Goal: Task Accomplishment & Management: Use online tool/utility

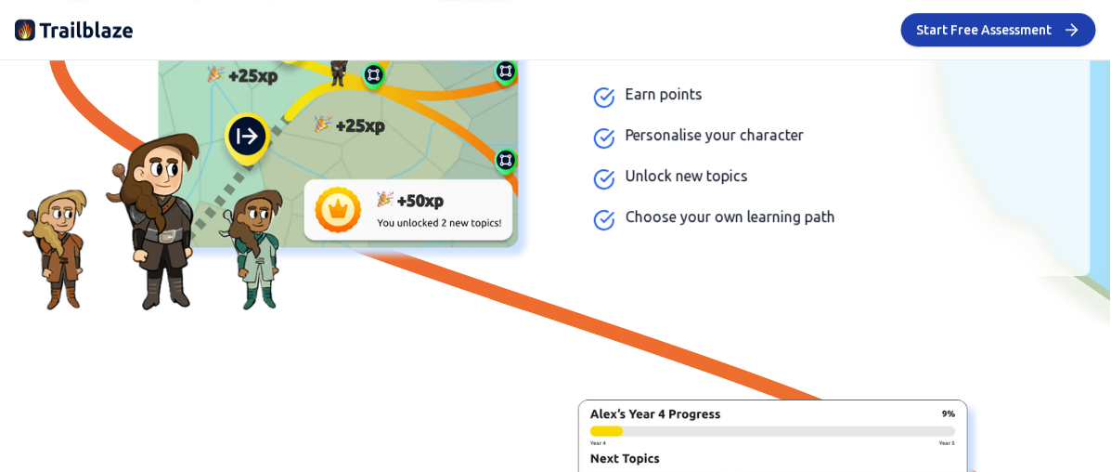
scroll to position [277, 0]
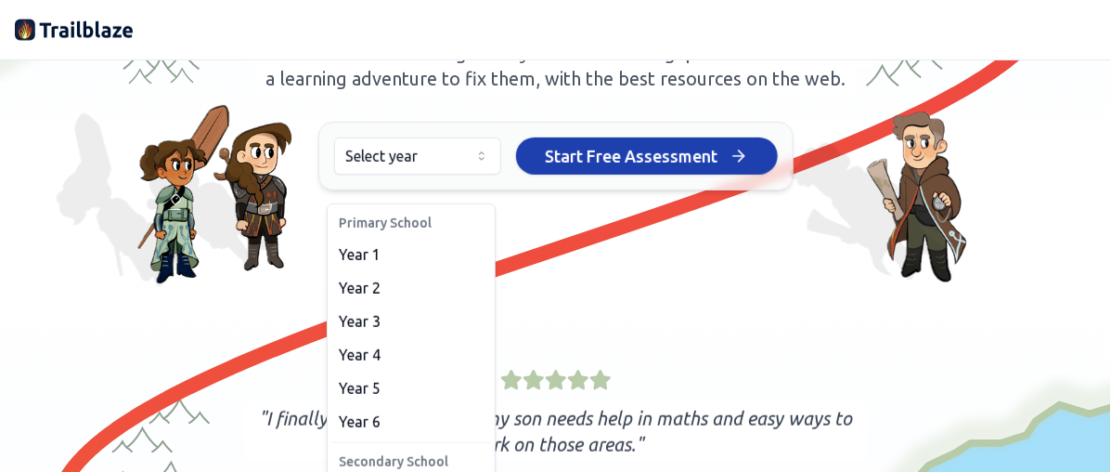
click at [475, 186] on html "We value your privacy We use cookies to enhance your browsing experience, serve…" at bounding box center [555, 236] width 1111 height 472
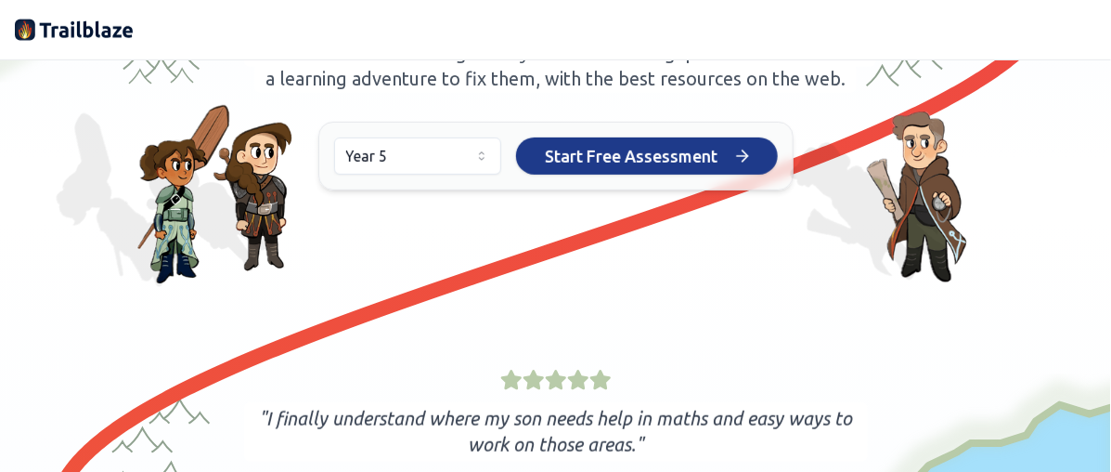
click at [684, 169] on span "Start Free Assessment" at bounding box center [632, 156] width 173 height 26
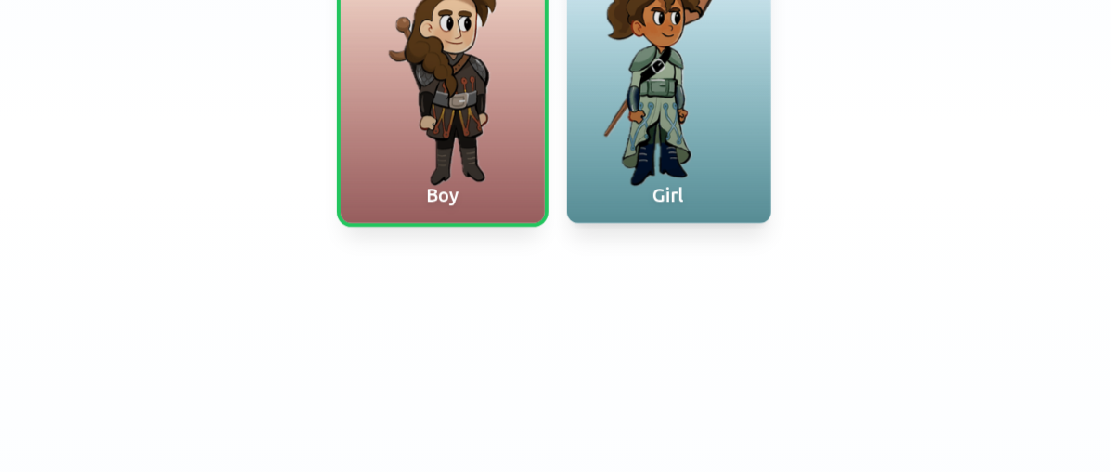
scroll to position [216, 0]
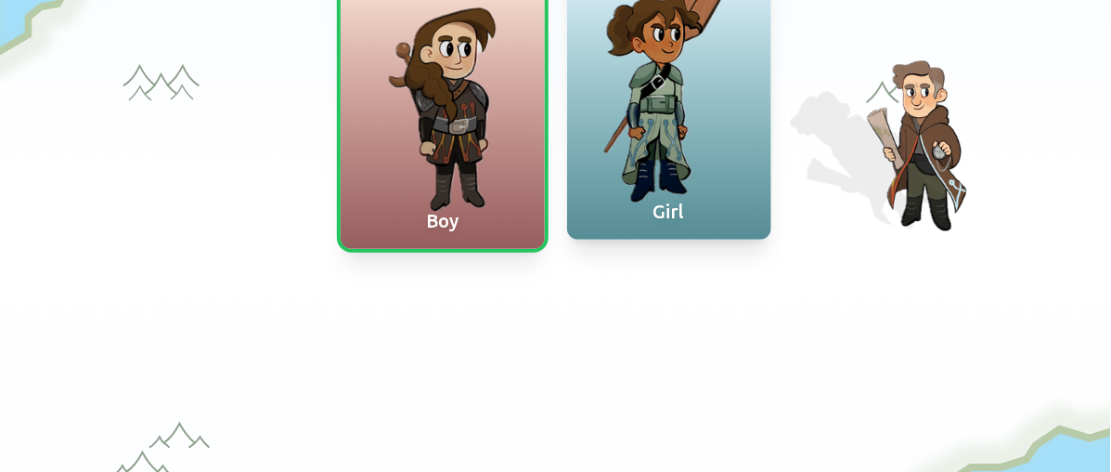
click at [603, 164] on div at bounding box center [669, 100] width 204 height 279
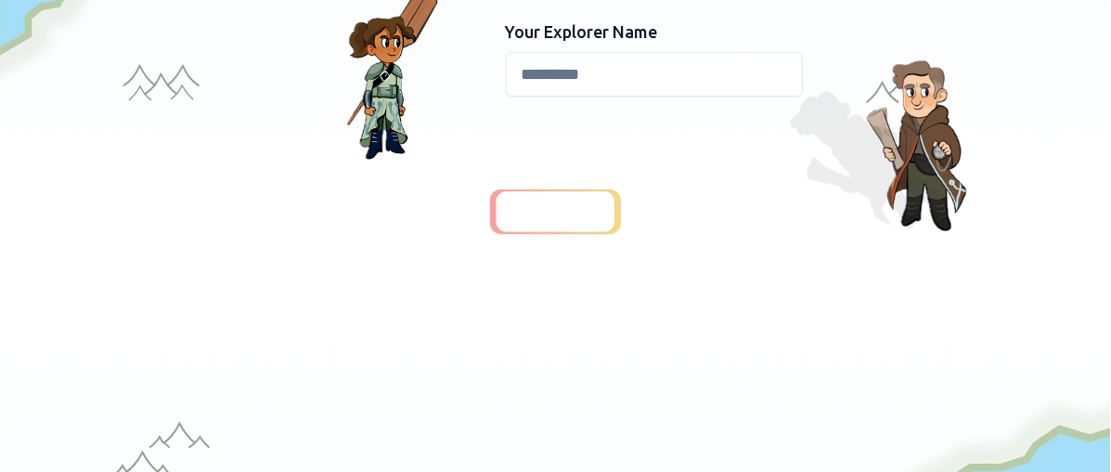
click at [579, 84] on input at bounding box center [654, 74] width 297 height 45
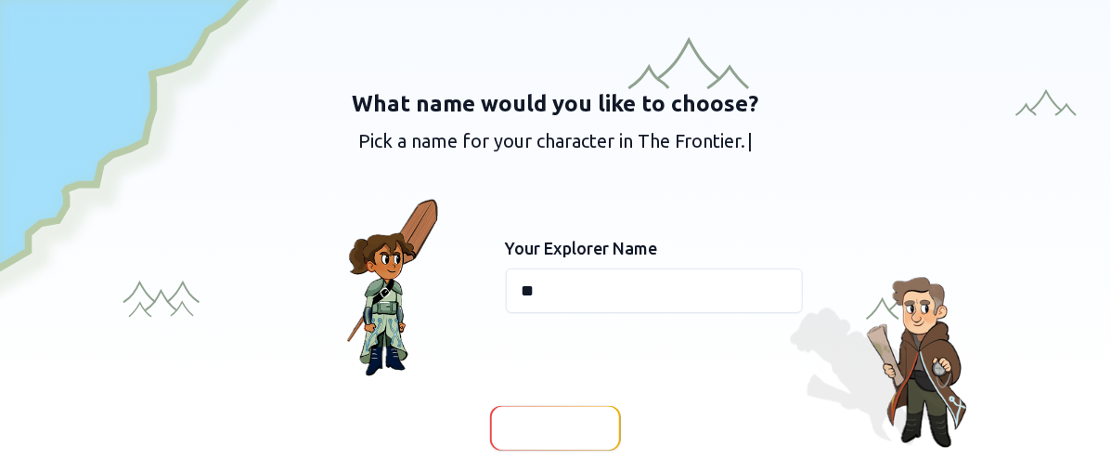
type input "*"
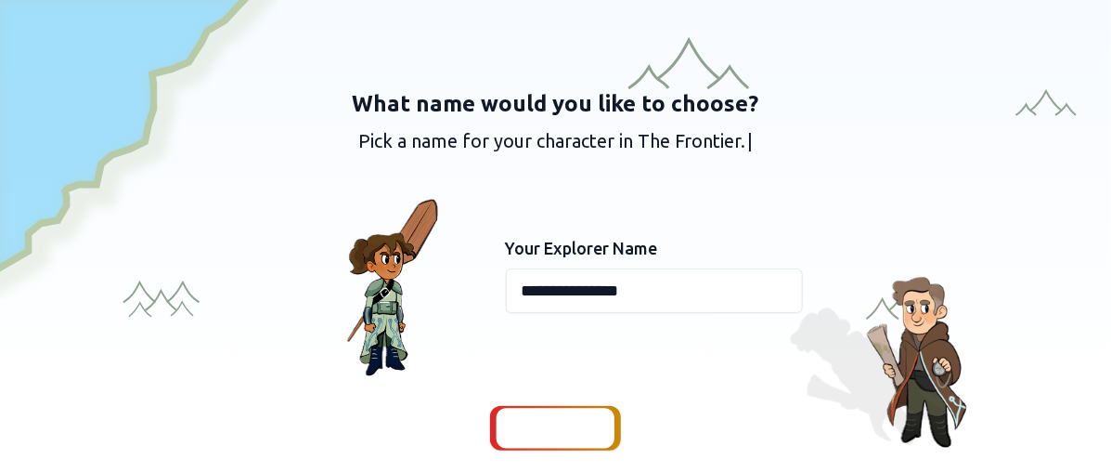
type input "**********"
click at [540, 426] on span "Continue" at bounding box center [555, 428] width 71 height 26
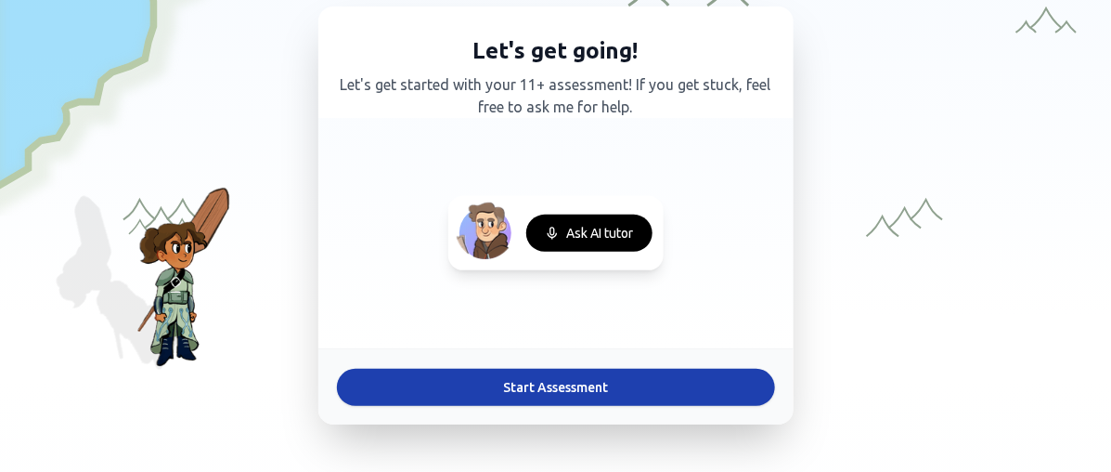
scroll to position [84, 0]
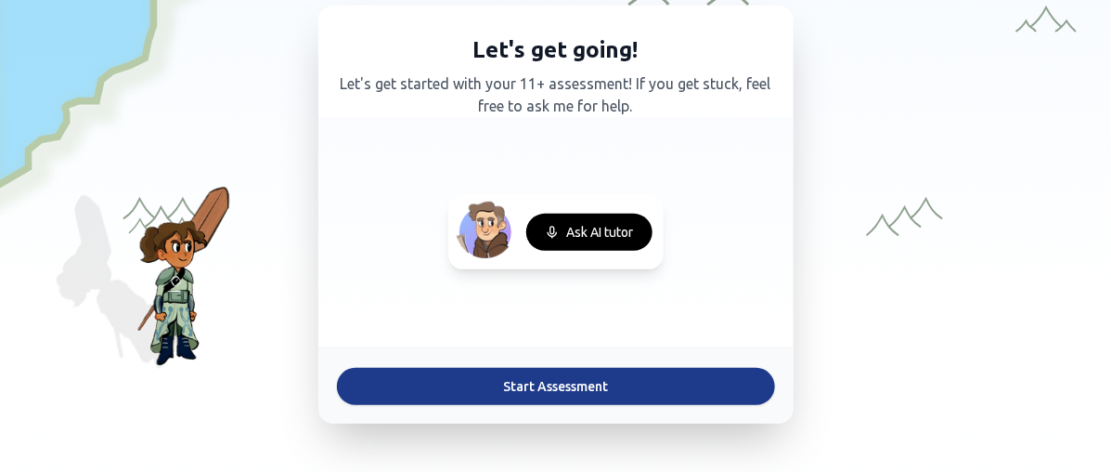
click at [543, 377] on button "Start Assessment" at bounding box center [556, 386] width 438 height 37
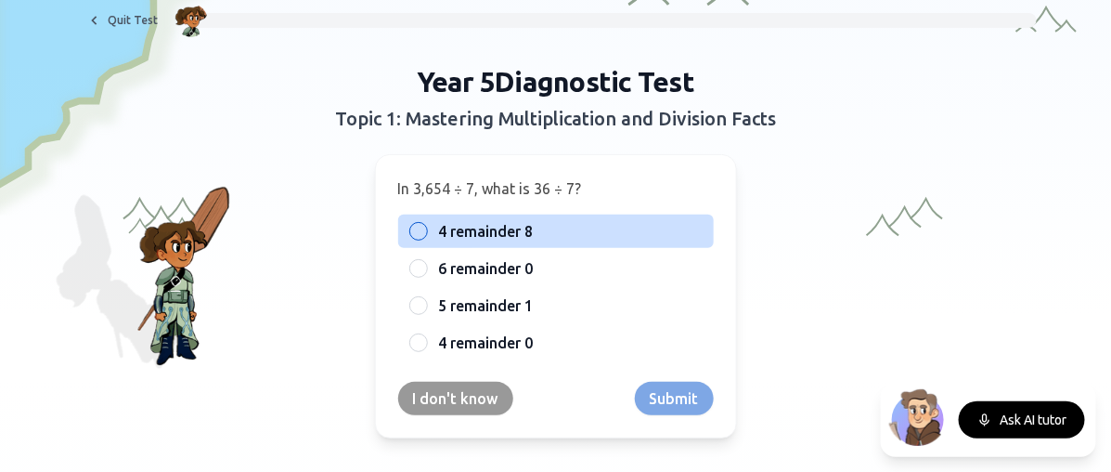
click at [409, 232] on div at bounding box center [418, 231] width 19 height 19
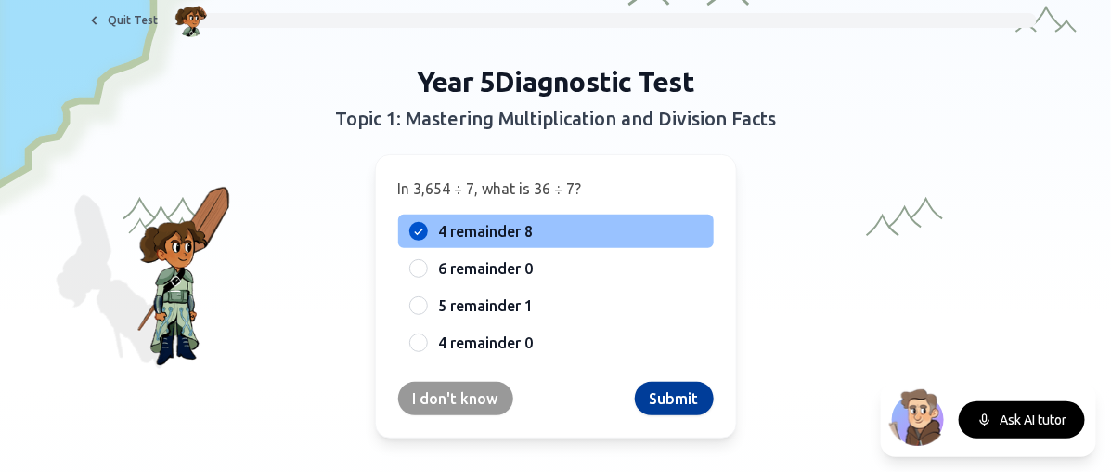
click at [680, 400] on button "Submit" at bounding box center [674, 398] width 79 height 33
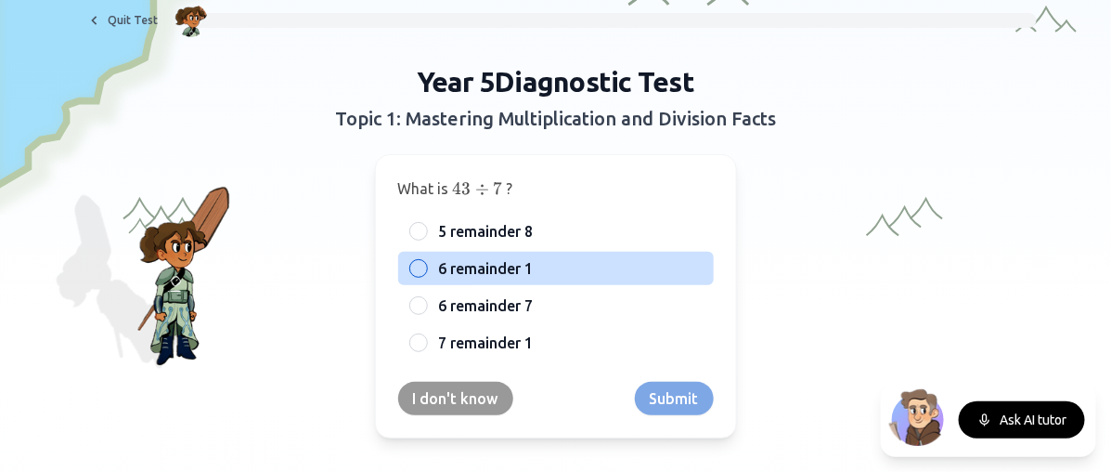
click at [424, 267] on div "6 remainder 1" at bounding box center [556, 268] width 316 height 33
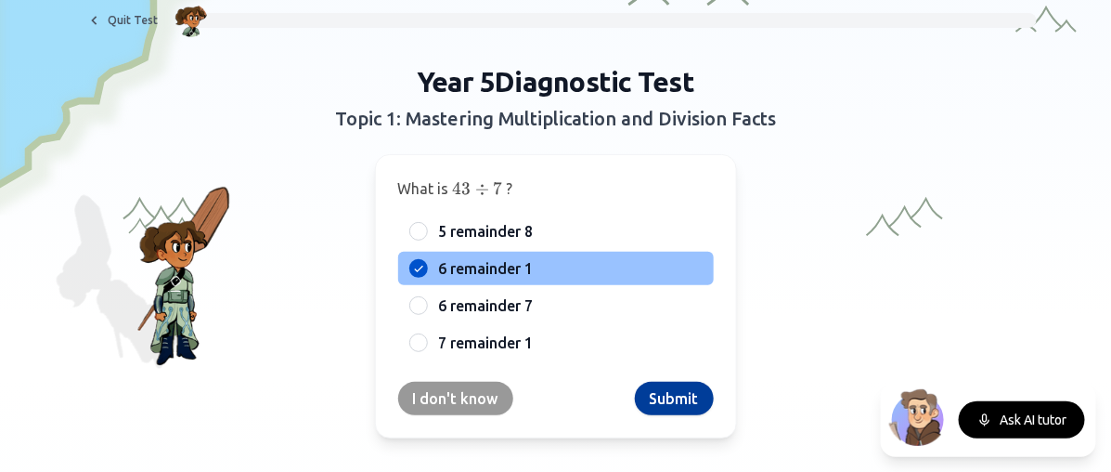
click at [667, 397] on button "Submit" at bounding box center [674, 398] width 79 height 33
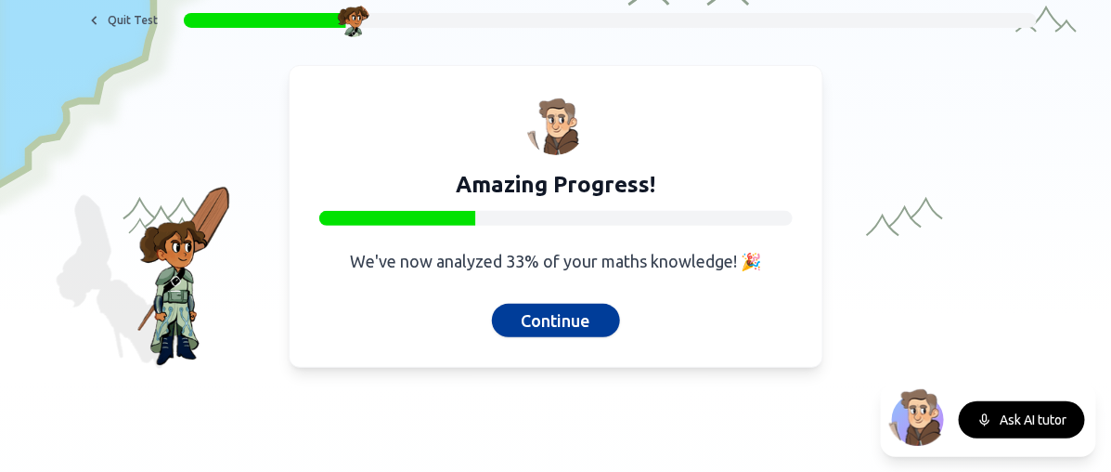
click at [551, 318] on button "Continue" at bounding box center [556, 320] width 128 height 33
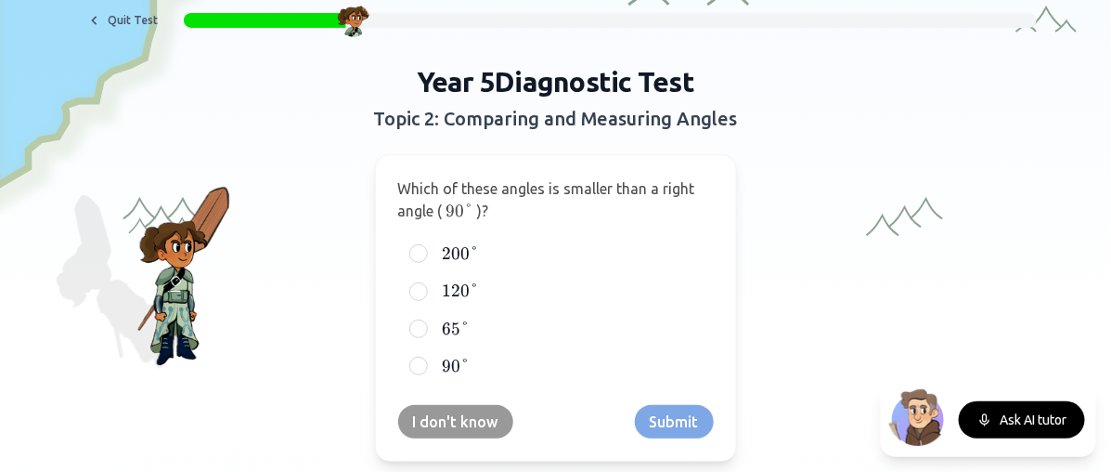
click at [551, 318] on label "65 ° 65° 65°" at bounding box center [571, 329] width 264 height 22
click at [426, 321] on button "65 ° 65° 65°" at bounding box center [418, 328] width 15 height 15
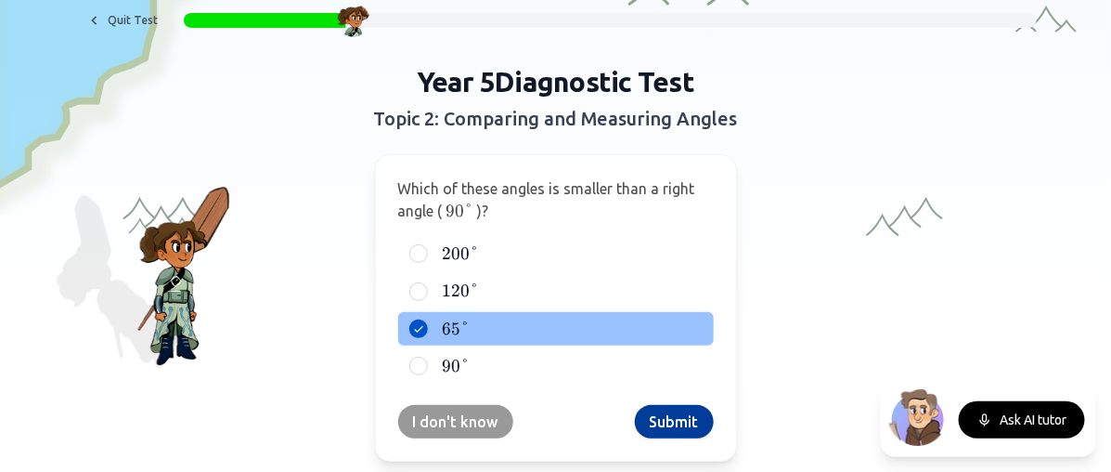
click at [649, 433] on button "Submit" at bounding box center [674, 421] width 79 height 33
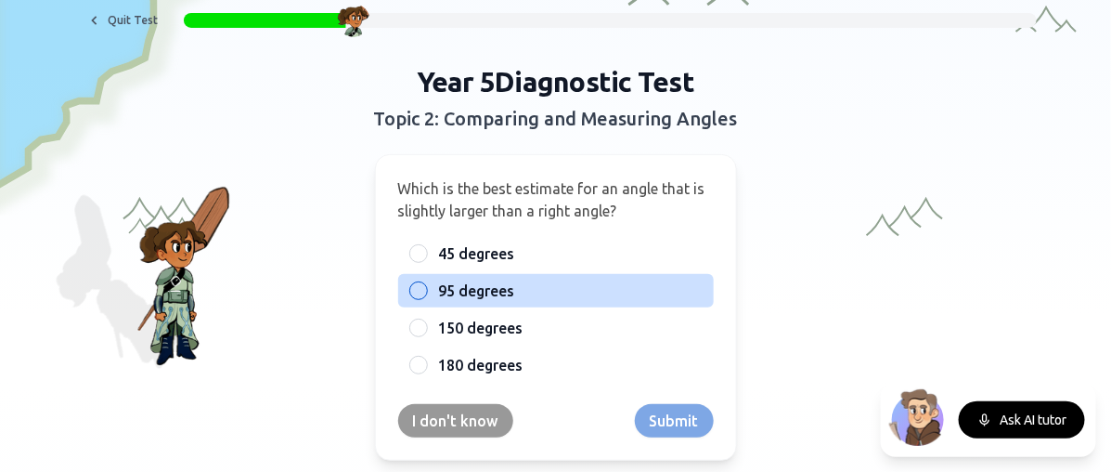
click at [473, 290] on span "95 degrees" at bounding box center [477, 290] width 76 height 22
click at [426, 290] on button "95 degrees" at bounding box center [418, 290] width 15 height 15
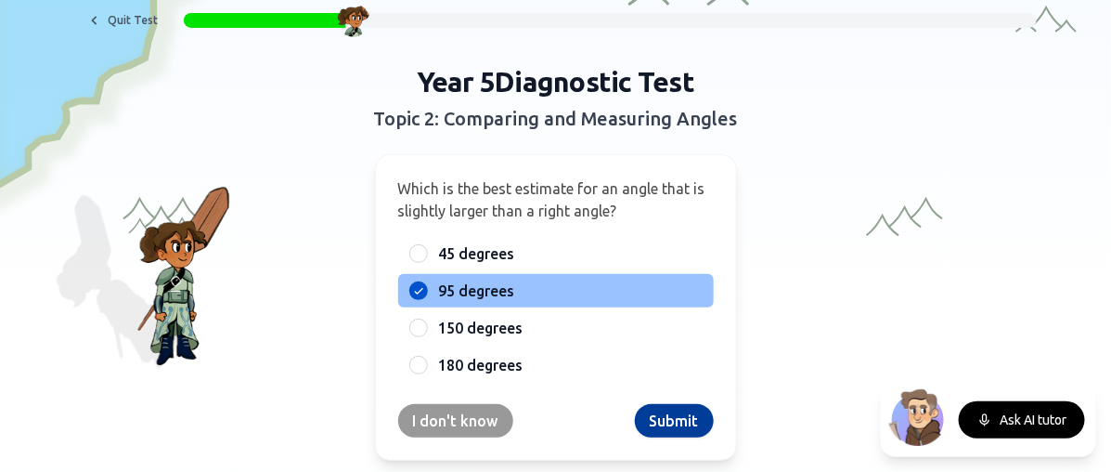
click at [662, 418] on button "Submit" at bounding box center [674, 420] width 79 height 33
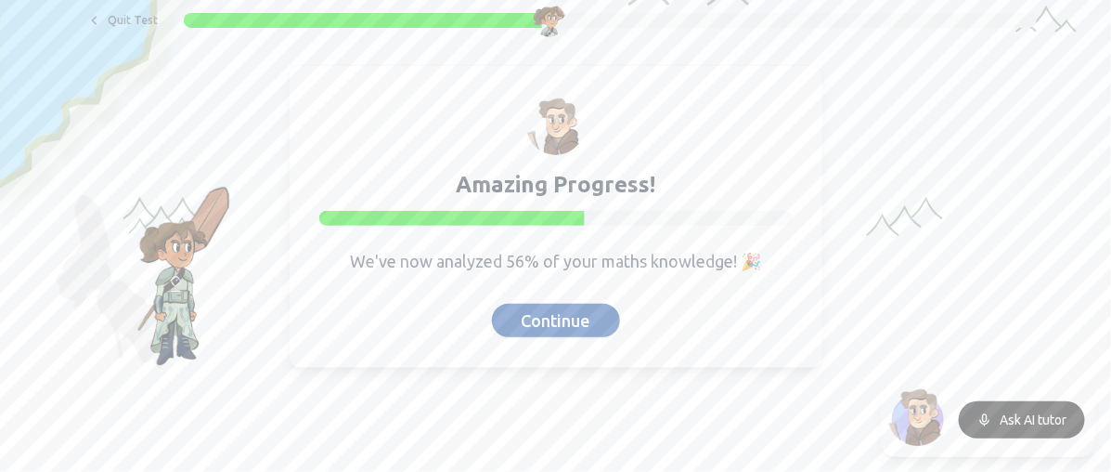
click at [578, 327] on button "Continue" at bounding box center [556, 320] width 128 height 33
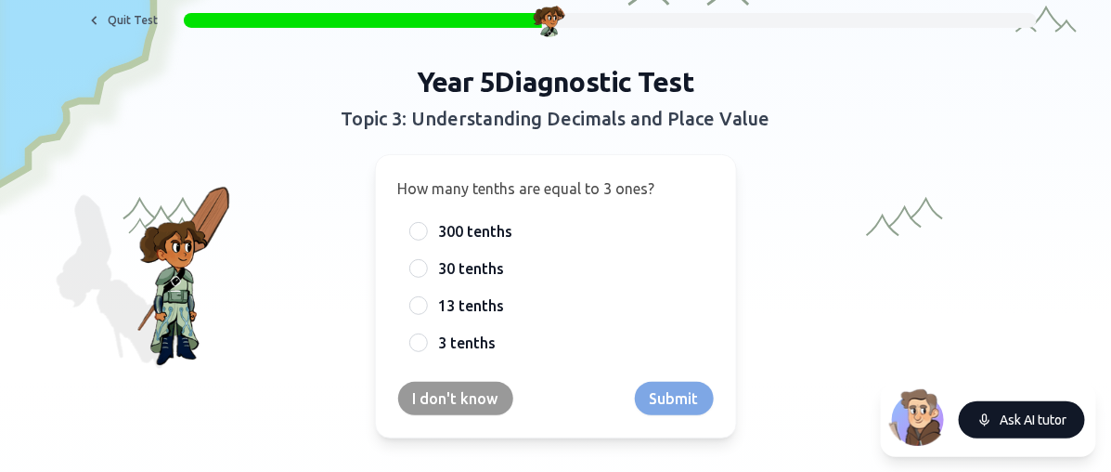
click at [985, 413] on icon at bounding box center [985, 419] width 15 height 15
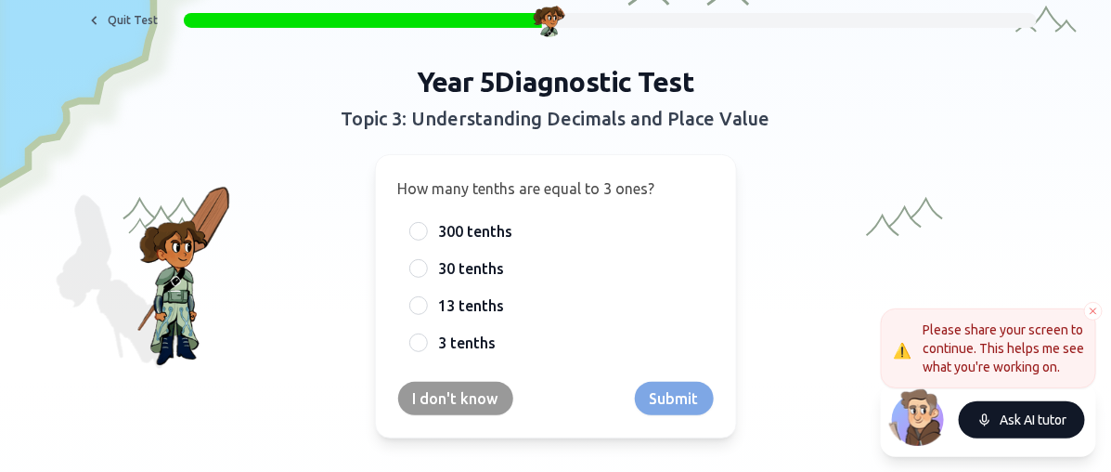
click at [1016, 420] on button "Ask AI tutor" at bounding box center [1022, 419] width 126 height 37
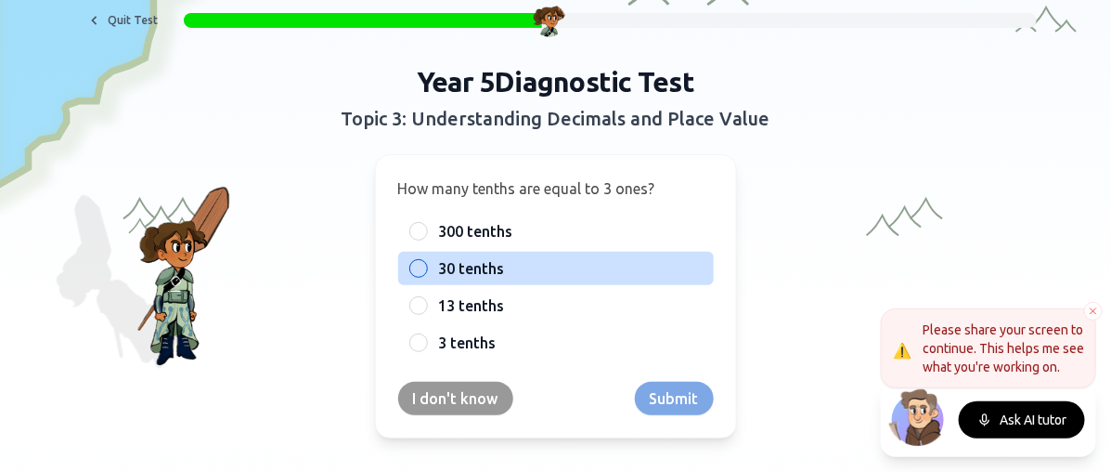
click at [471, 276] on span "30 tenths" at bounding box center [472, 268] width 66 height 22
click at [426, 276] on button "30 tenths" at bounding box center [418, 268] width 15 height 15
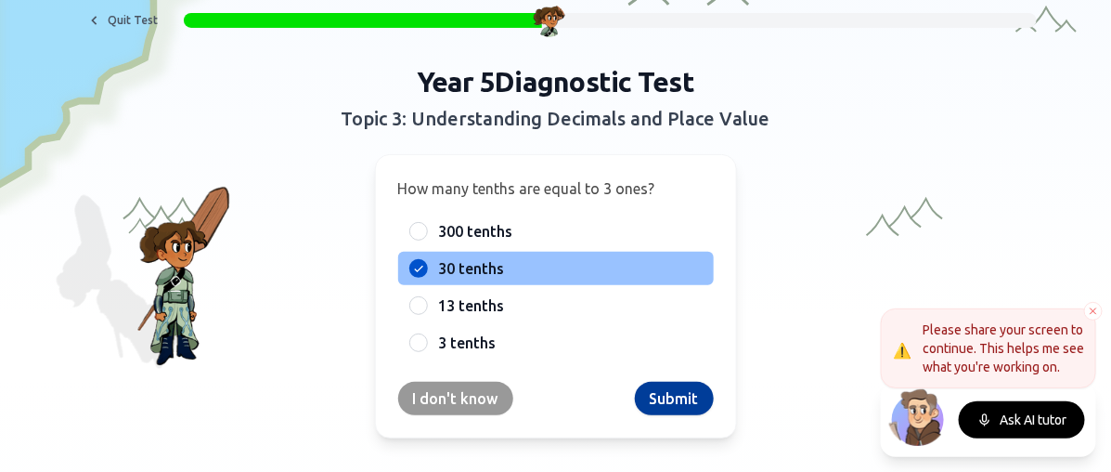
click at [675, 405] on button "Submit" at bounding box center [674, 398] width 79 height 33
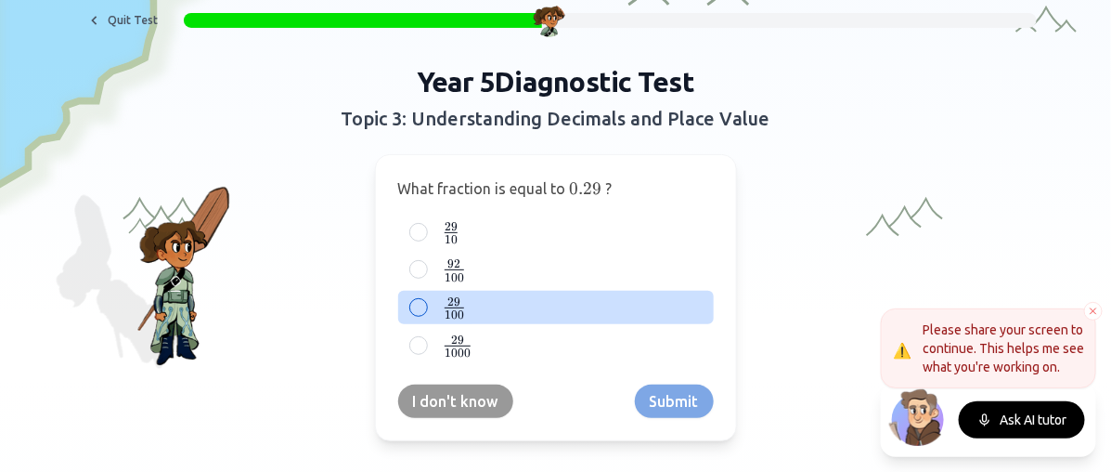
click at [464, 300] on label "29 100 {29 \over 100} 100 29 ​" at bounding box center [571, 307] width 264 height 23
click at [426, 300] on button "29 100 {29 \over 100} 100 29 ​" at bounding box center [418, 307] width 15 height 15
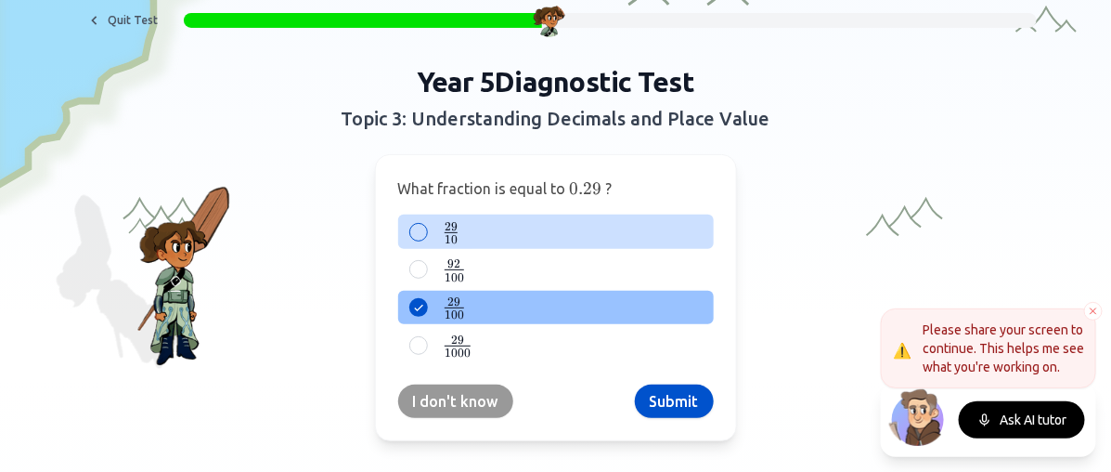
click at [464, 227] on label "29 10 {29 \over 10} 10 29 ​" at bounding box center [571, 231] width 264 height 23
click at [426, 227] on button "29 10 {29 \over 10} 10 29 ​" at bounding box center [418, 232] width 15 height 15
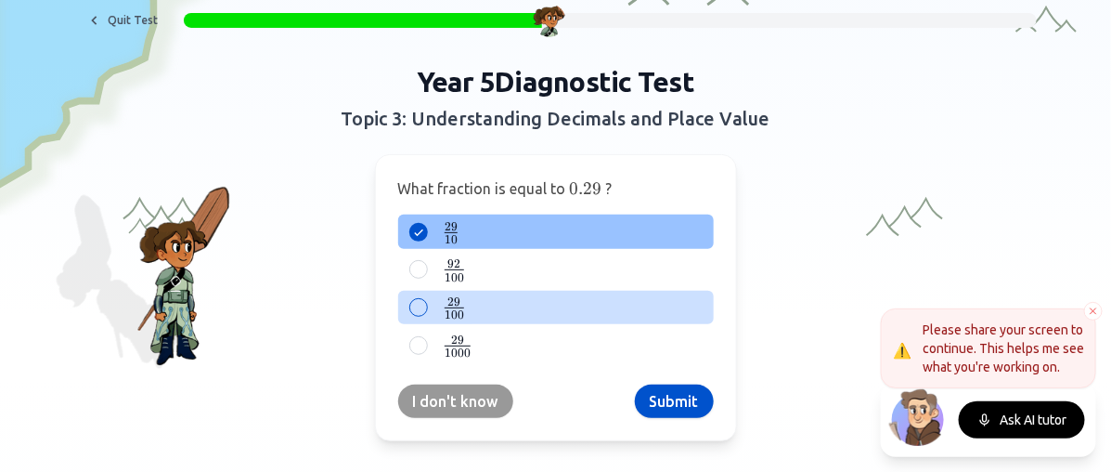
click at [456, 315] on span "100 29 ​" at bounding box center [455, 307] width 21 height 21
click at [426, 315] on button "29 100 {29 \over 100} 100 29 ​" at bounding box center [418, 307] width 15 height 15
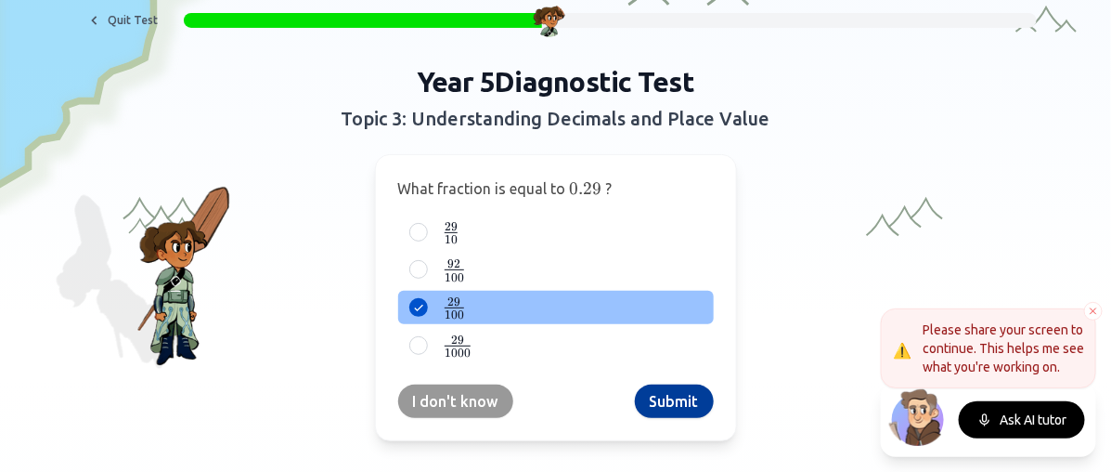
click at [682, 384] on button "Submit" at bounding box center [674, 400] width 79 height 33
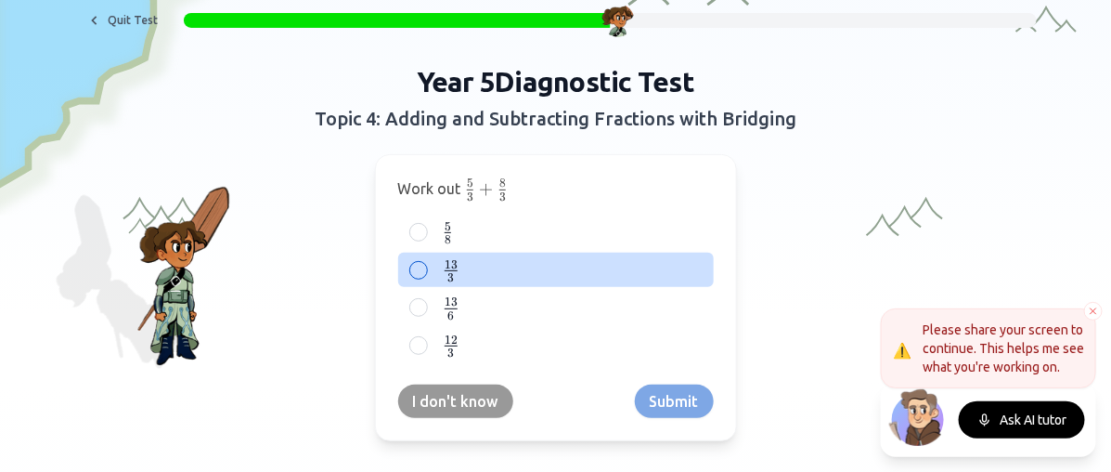
click at [449, 258] on span "13" at bounding box center [451, 264] width 13 height 15
click at [426, 263] on button "13 3 \frac{13}{3} 3 13 ​" at bounding box center [418, 270] width 15 height 15
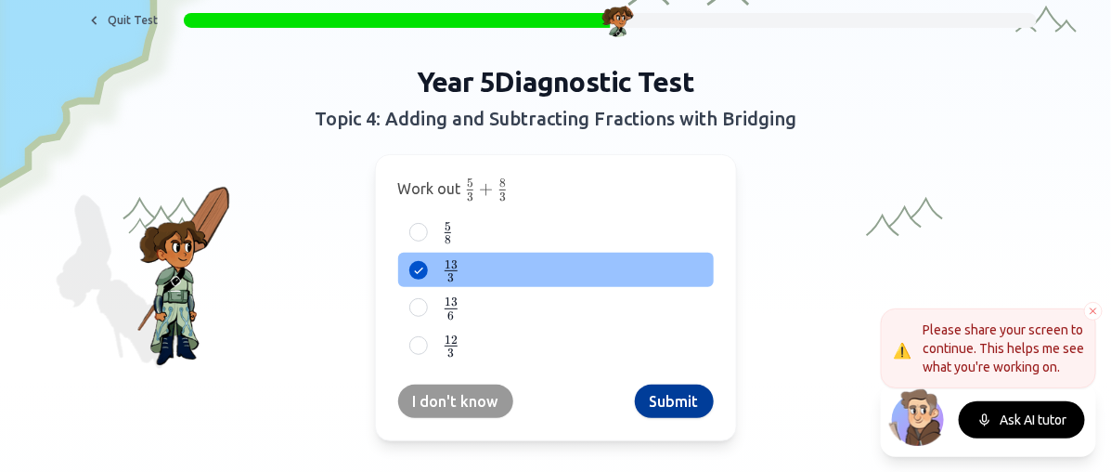
click at [674, 398] on button "Submit" at bounding box center [674, 400] width 79 height 33
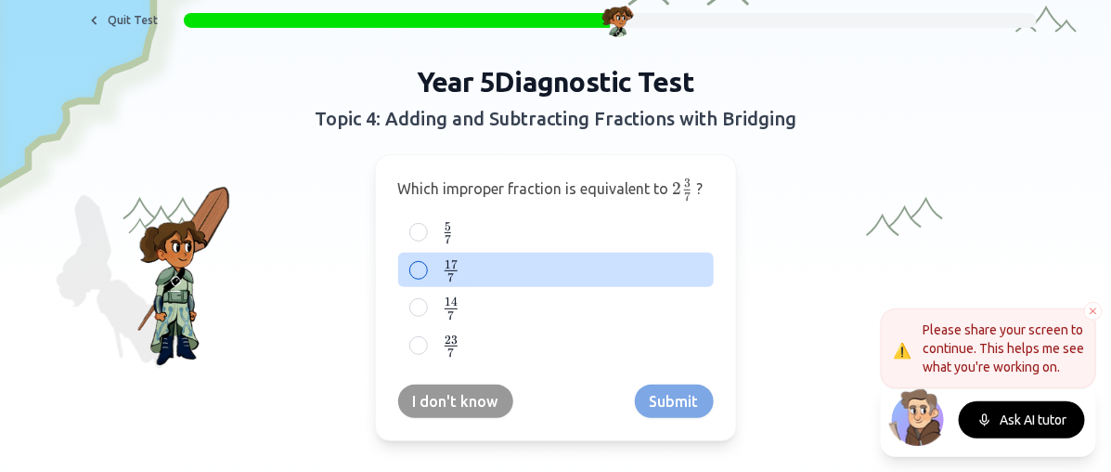
click at [425, 266] on div "17 7 \frac{17}{7} 7 17 ​" at bounding box center [556, 270] width 316 height 34
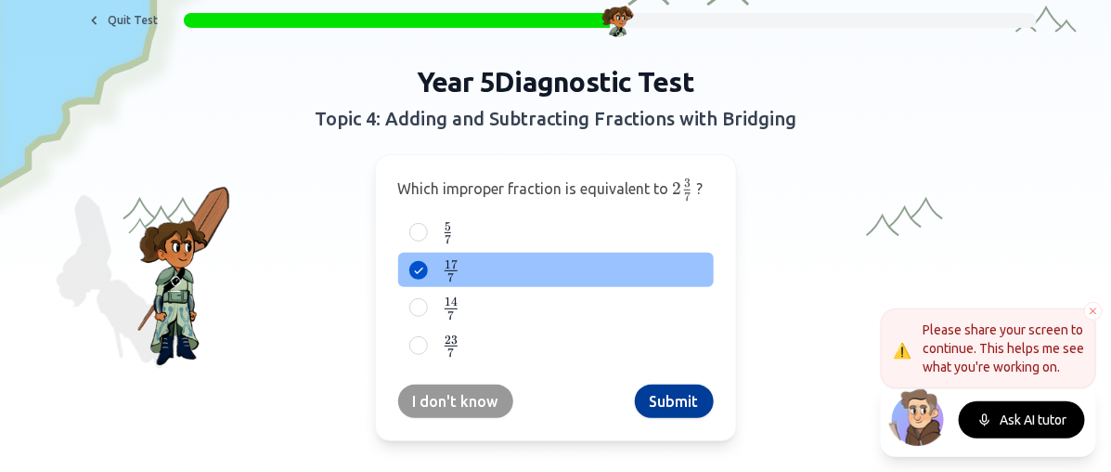
click at [696, 396] on button "Submit" at bounding box center [674, 400] width 79 height 33
